Goal: Task Accomplishment & Management: Manage account settings

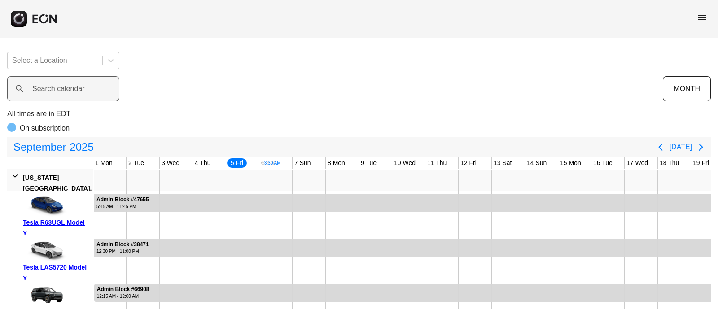
scroll to position [0, 133]
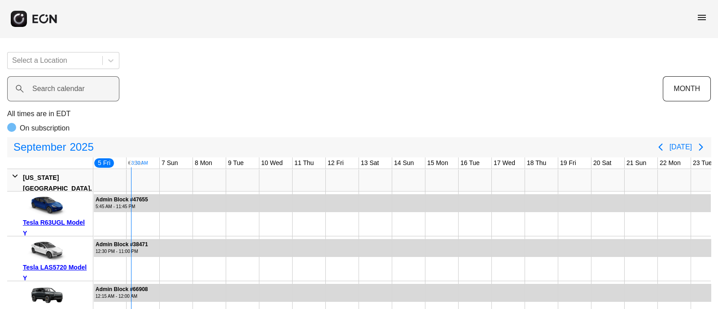
click at [67, 87] on label "Search calendar" at bounding box center [58, 88] width 53 height 11
click at [67, 87] on calendar "Search calendar" at bounding box center [63, 88] width 112 height 25
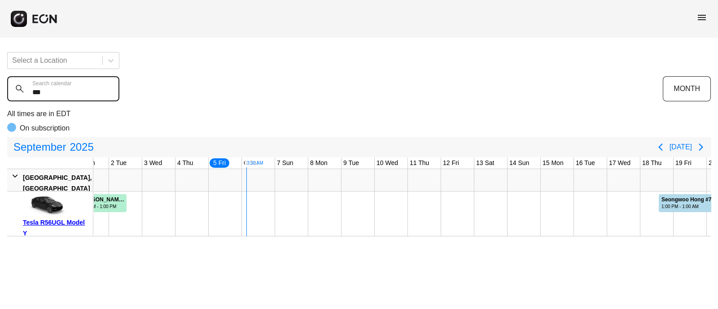
scroll to position [0, 0]
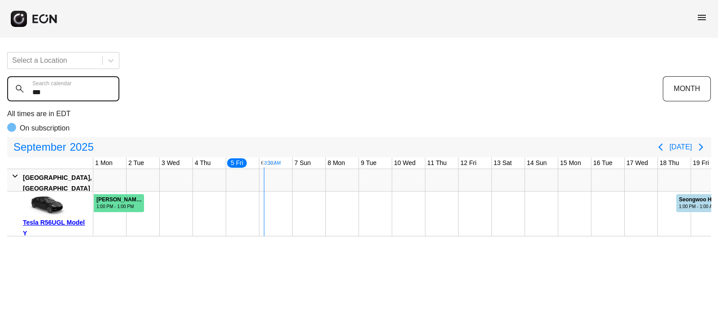
type calendar "***"
click at [124, 206] on div "1:00 PM - 1:00 PM" at bounding box center [120, 206] width 47 height 7
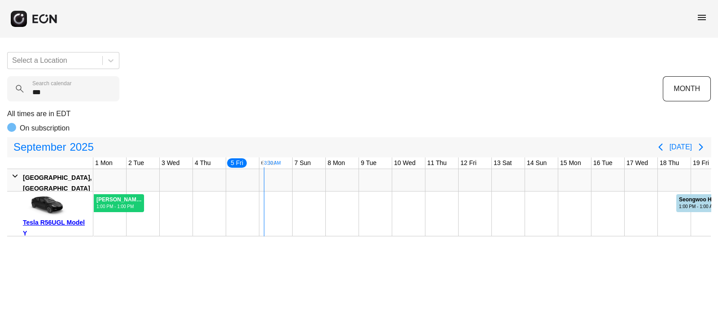
click at [124, 206] on div "1:00 PM - 1:00 PM" at bounding box center [120, 206] width 47 height 7
click at [108, 203] on div "1:00 PM - 1:00 PM" at bounding box center [120, 206] width 47 height 7
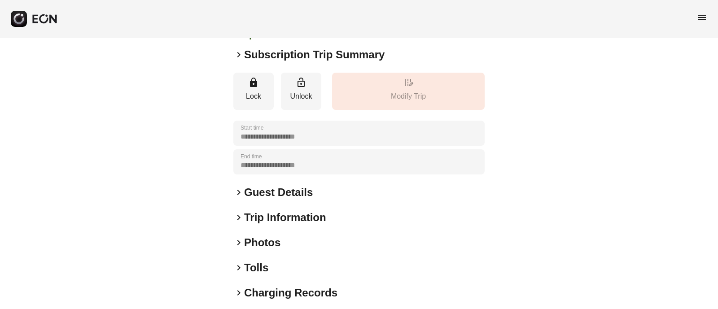
scroll to position [90, 0]
